Goal: Information Seeking & Learning: Find specific fact

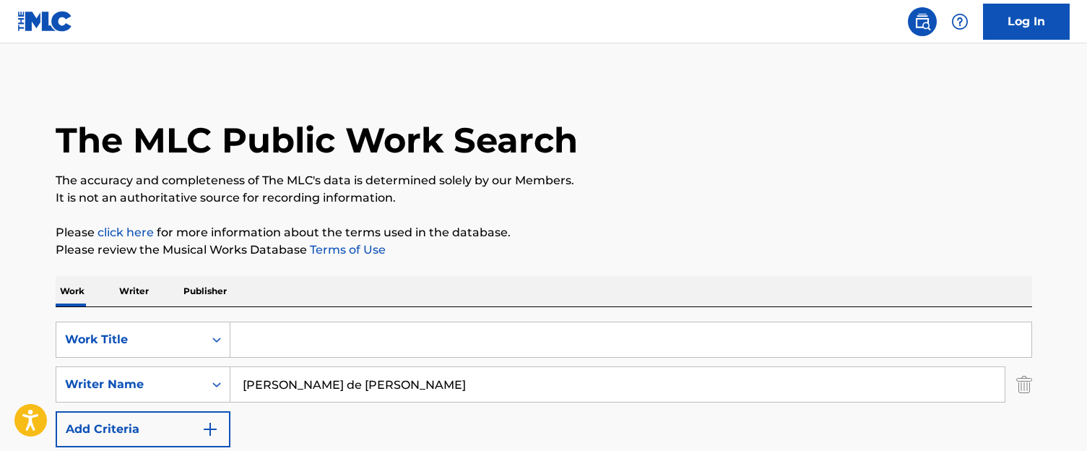
type input "[PERSON_NAME] de [PERSON_NAME]"
click at [286, 334] on input "Search Form" at bounding box center [630, 339] width 801 height 35
paste input "SU CINTURA"
type input "SU CINTURA"
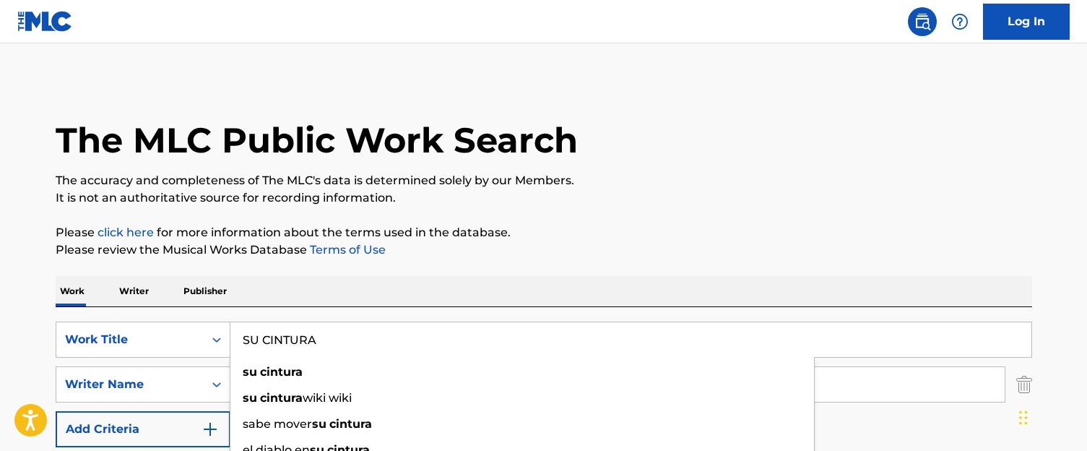
scroll to position [176, 0]
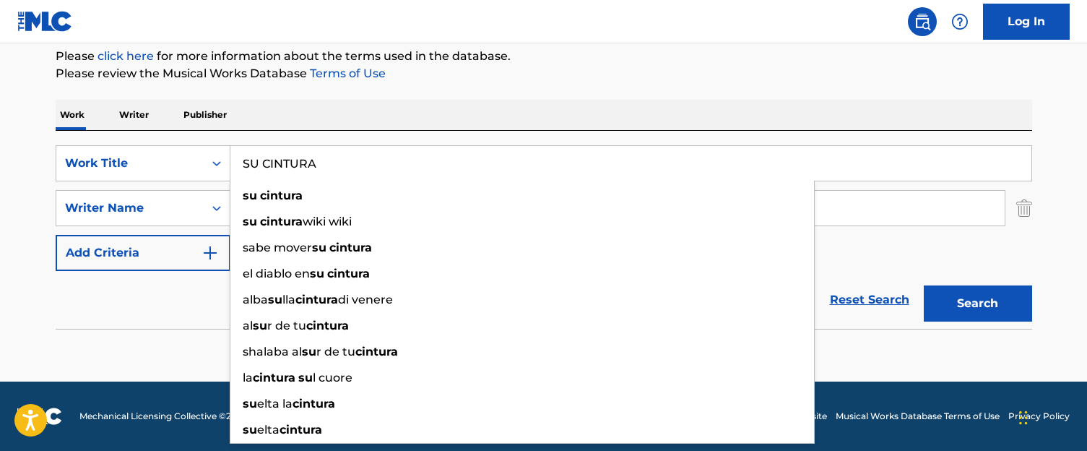
click at [484, 77] on p "Please review the Musical Works Database Terms of Use" at bounding box center [544, 73] width 977 height 17
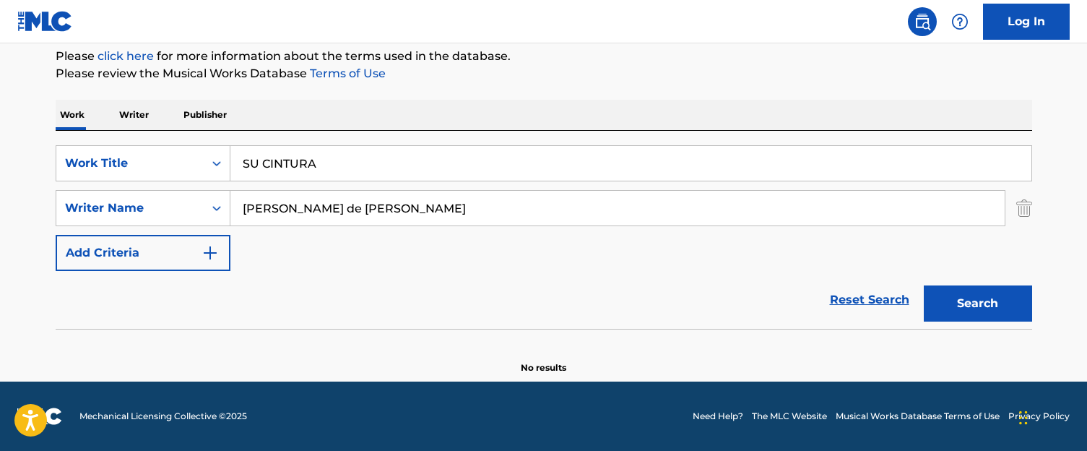
click at [960, 303] on button "Search" at bounding box center [978, 303] width 108 height 36
click at [417, 204] on input "[PERSON_NAME] de [PERSON_NAME]" at bounding box center [617, 208] width 774 height 35
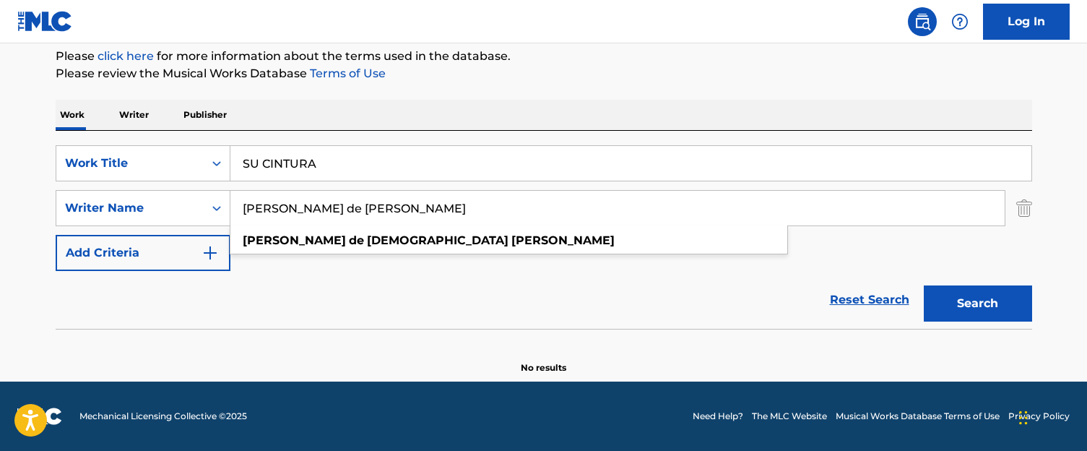
click at [417, 204] on input "[PERSON_NAME] de [PERSON_NAME]" at bounding box center [617, 208] width 774 height 35
